Goal: Transaction & Acquisition: Book appointment/travel/reservation

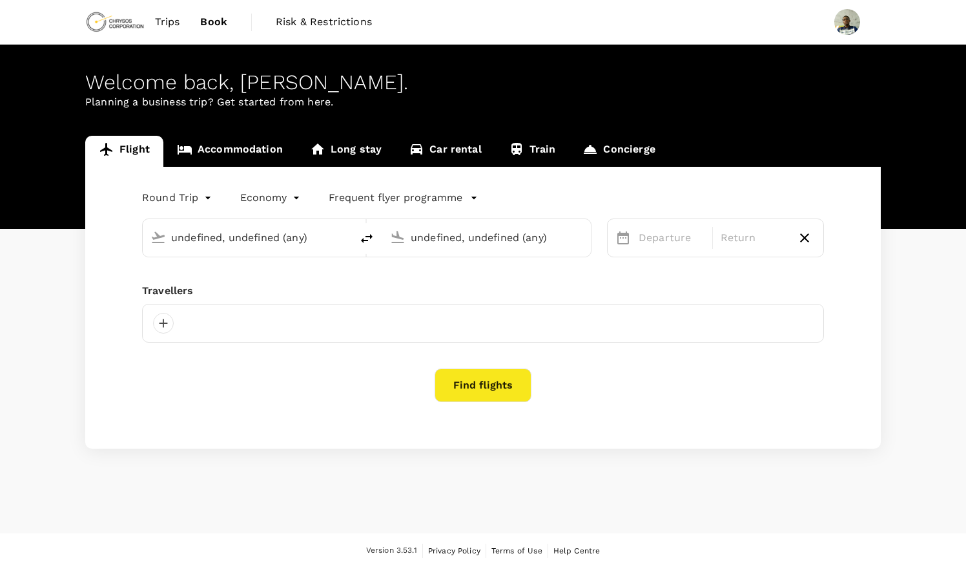
type input "[GEOGRAPHIC_DATA] (KMS)"
type input "Kotoka Intl (ACC)"
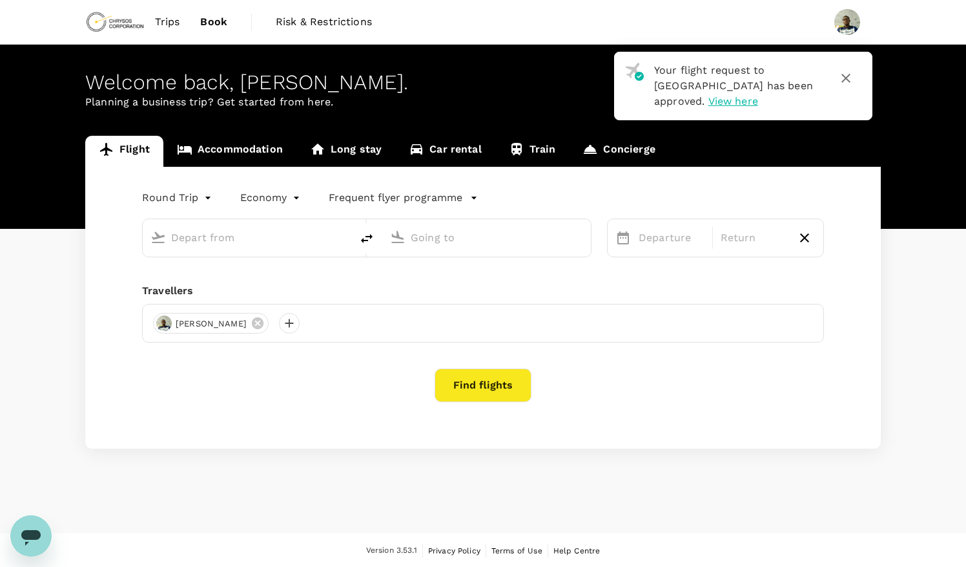
type input "[GEOGRAPHIC_DATA] (KMS)"
type input "Kotoka Intl (ACC)"
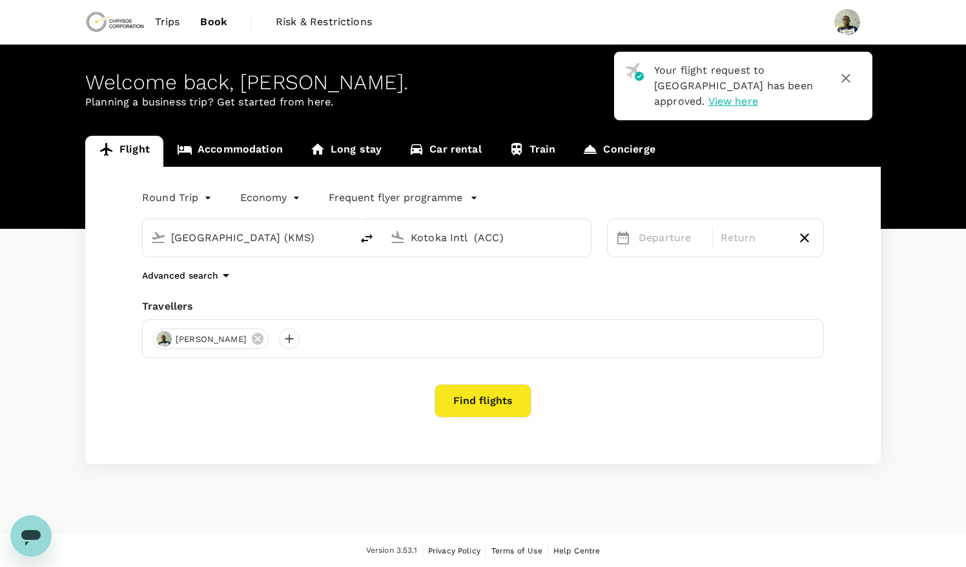
click at [170, 200] on body "Your flight request to Kumasi Airport has been approved. View here Trips Book R…" at bounding box center [483, 284] width 966 height 568
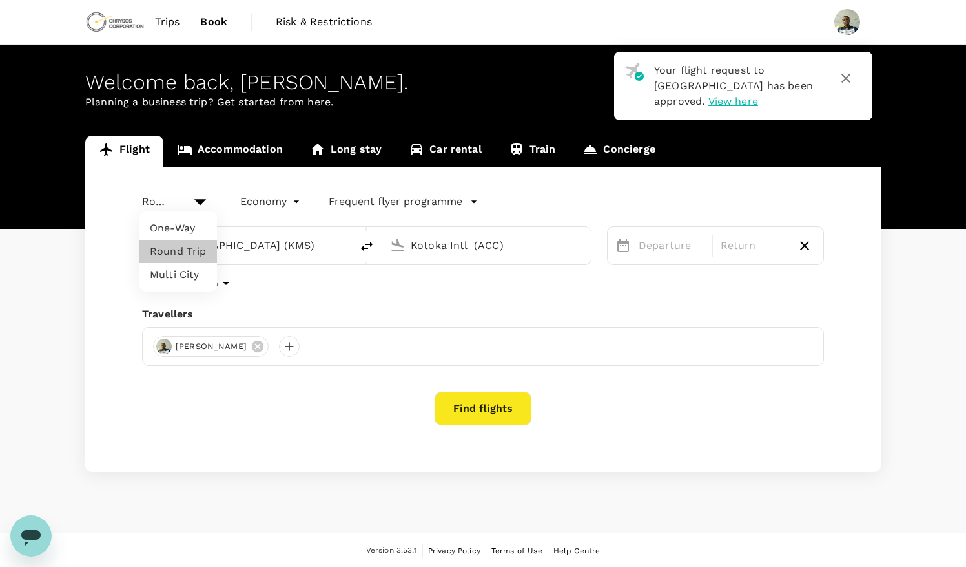
click at [311, 248] on div at bounding box center [483, 283] width 966 height 567
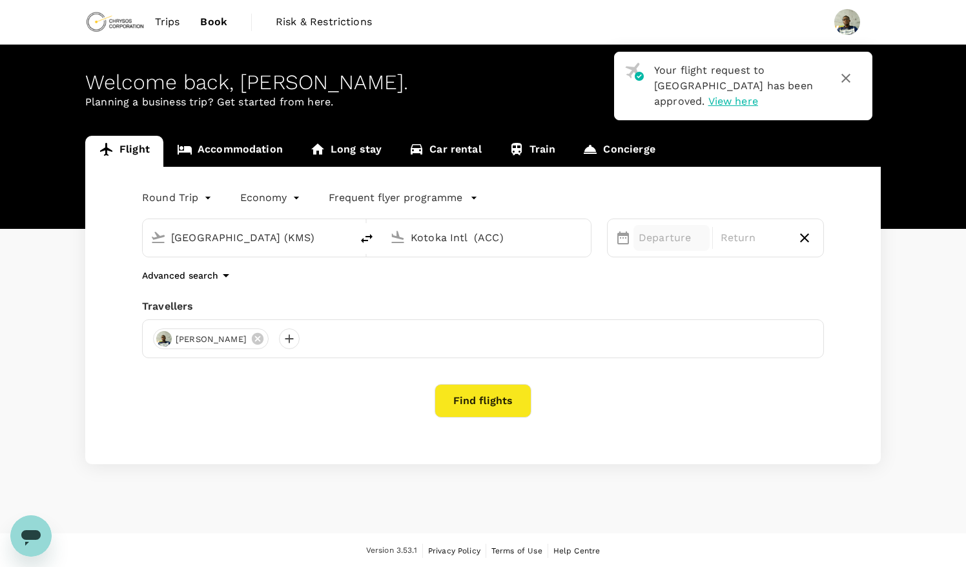
click at [648, 240] on p "Departure" at bounding box center [672, 238] width 66 height 16
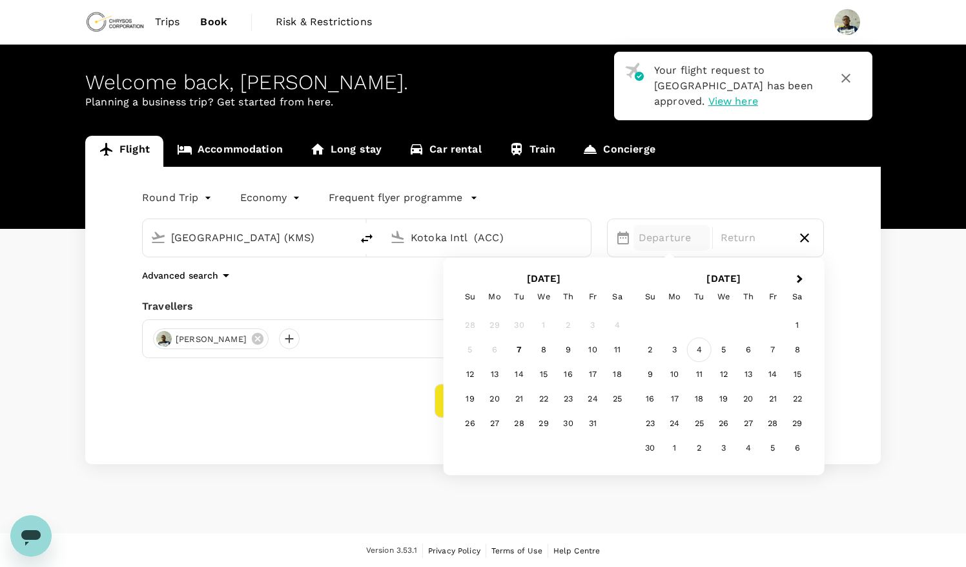
click at [699, 346] on div "4" at bounding box center [699, 349] width 25 height 25
click at [351, 488] on div "Welcome back , Bennet Tetteh . Planning a business trip? Get started from here.…" at bounding box center [483, 289] width 966 height 488
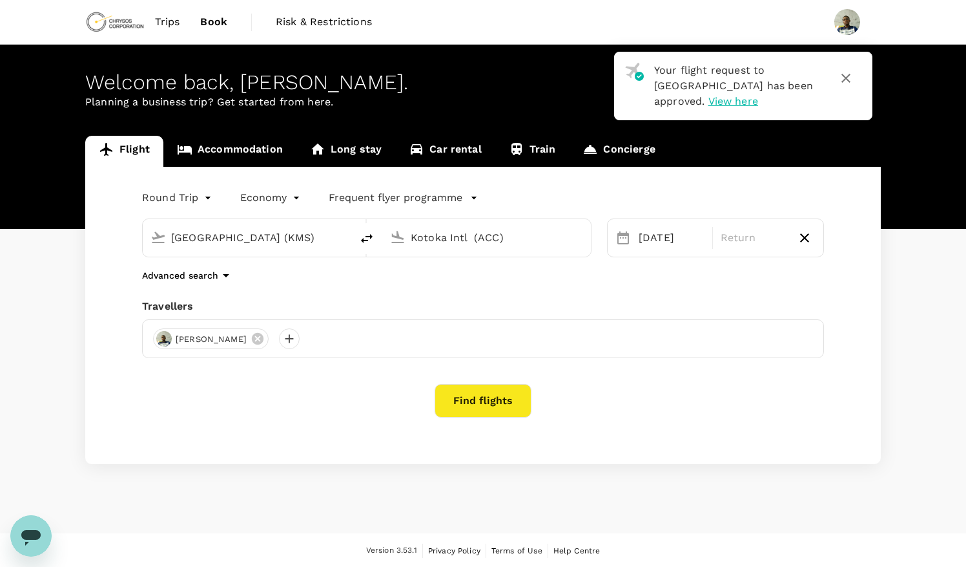
click at [490, 391] on button "Find flights" at bounding box center [483, 401] width 97 height 34
click at [210, 199] on body "Your flight request to Kumasi Airport has been approved. View here Trips Book R…" at bounding box center [483, 284] width 966 height 568
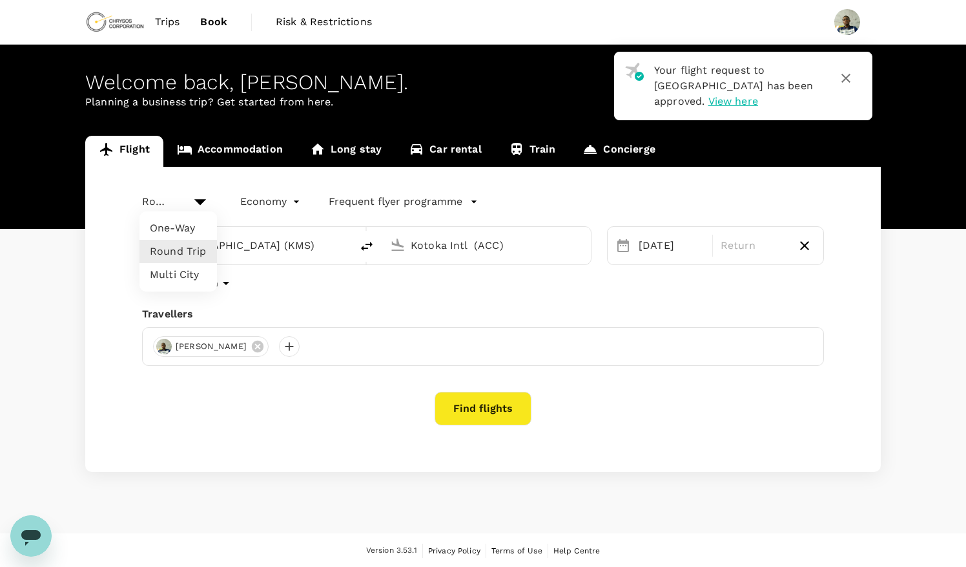
click at [186, 224] on li "One-Way" at bounding box center [179, 227] width 78 height 23
type input "oneway"
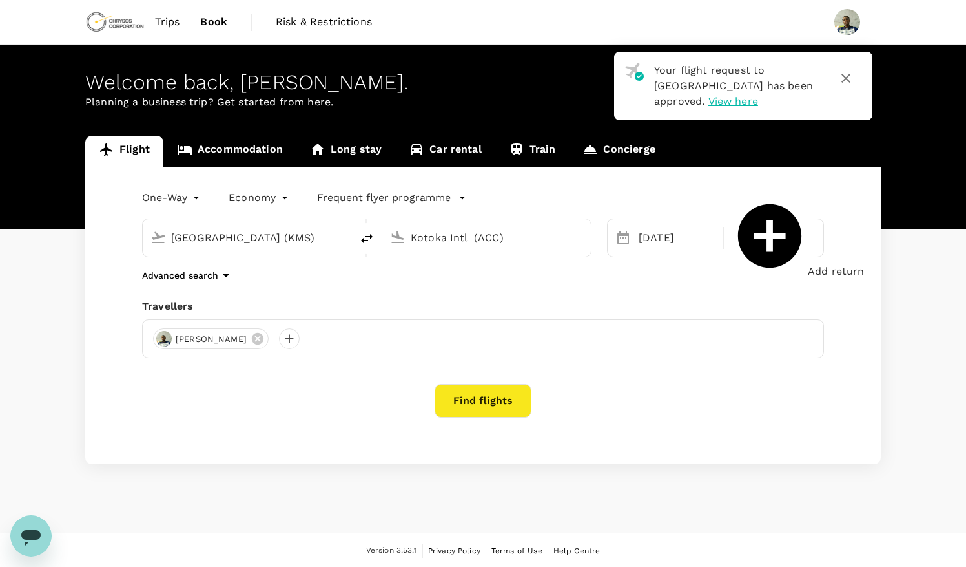
click at [487, 395] on button "Find flights" at bounding box center [483, 401] width 97 height 34
